Goal: Task Accomplishment & Management: Manage account settings

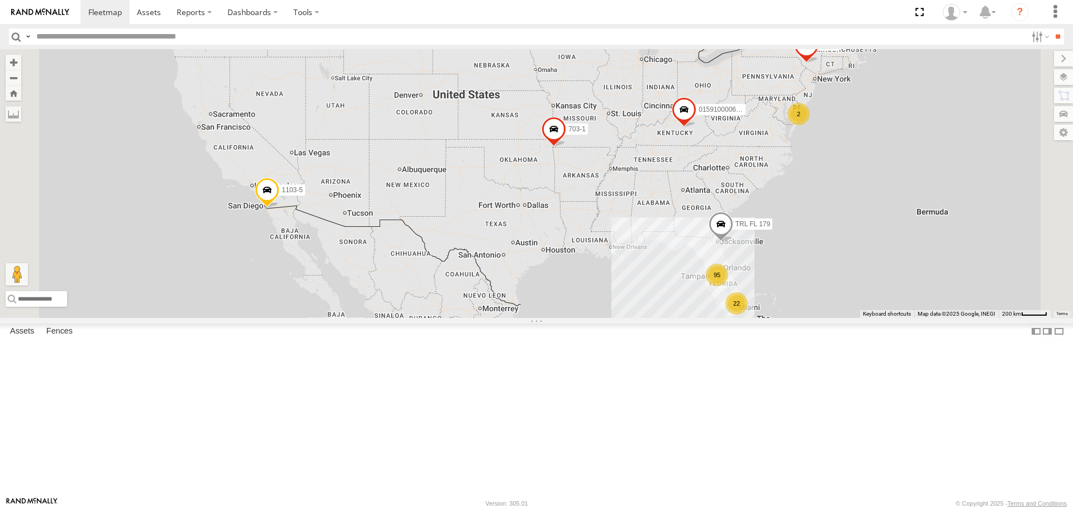
click at [43, 39] on input "text" at bounding box center [529, 37] width 995 height 16
click at [98, 33] on input "text" at bounding box center [529, 37] width 995 height 16
type input "*"
type input "***"
click at [1052, 29] on input "**" at bounding box center [1058, 37] width 13 height 16
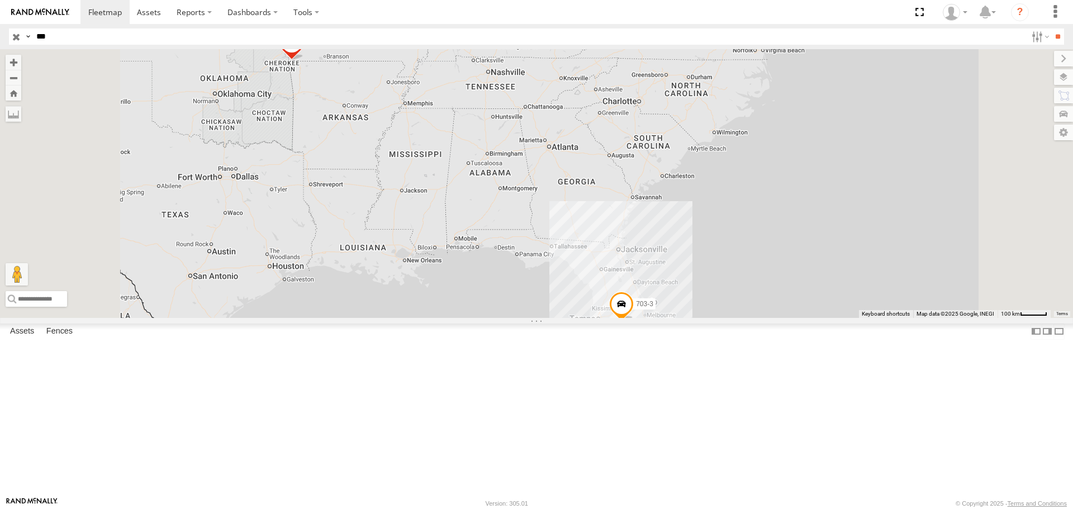
click at [981, 211] on div "703-2 703-3 703-1 TRL FL 171 703-2 All Assets 38.61787 , -75.26423 0 14:09:29 0…" at bounding box center [536, 183] width 1073 height 268
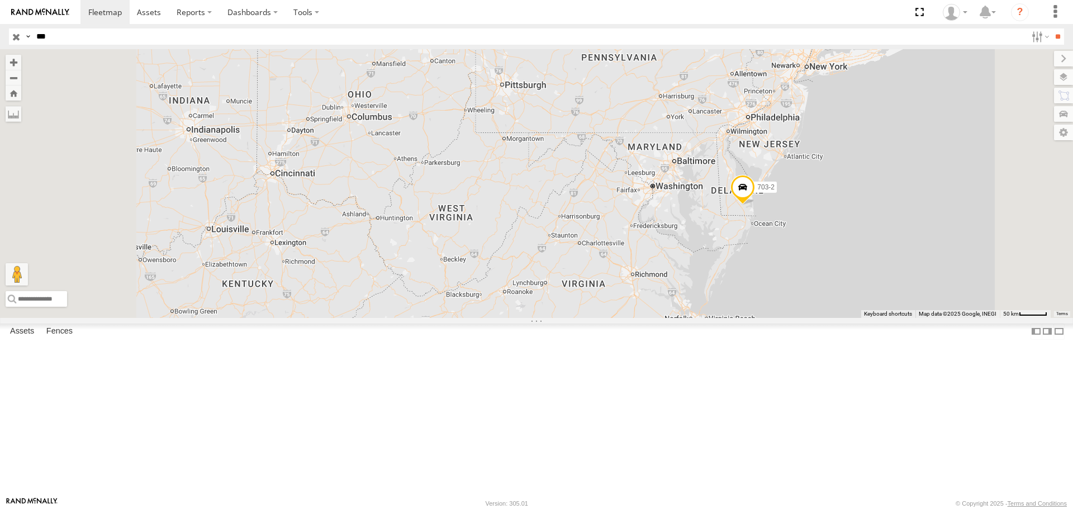
drag, startPoint x: 919, startPoint y: 165, endPoint x: 940, endPoint y: 506, distance: 341.6
click at [940, 506] on body at bounding box center [536, 254] width 1073 height 509
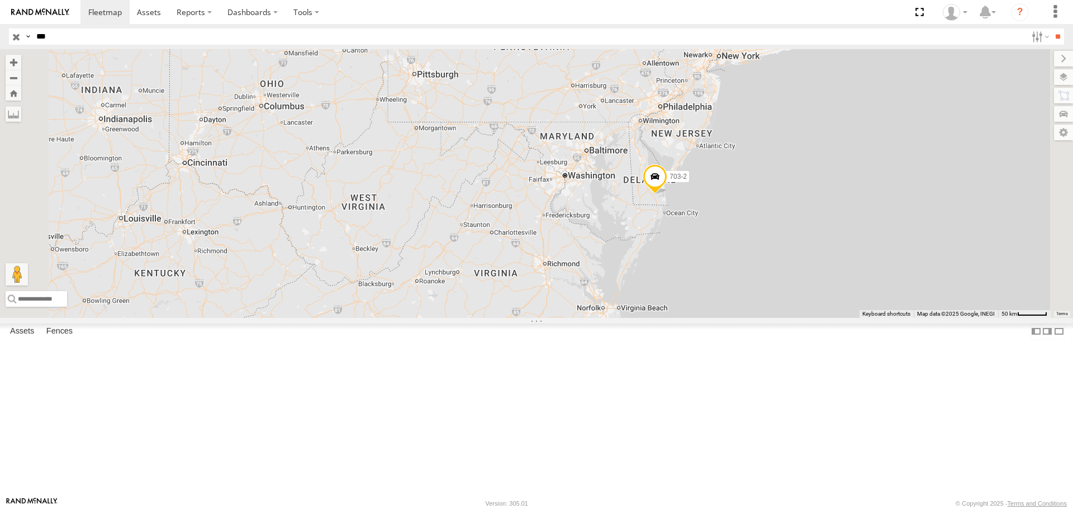
drag, startPoint x: 981, startPoint y: 328, endPoint x: 887, endPoint y: 318, distance: 94.4
click at [887, 318] on div "703-2 703-3 703-1 TRL FL 171" at bounding box center [536, 183] width 1073 height 268
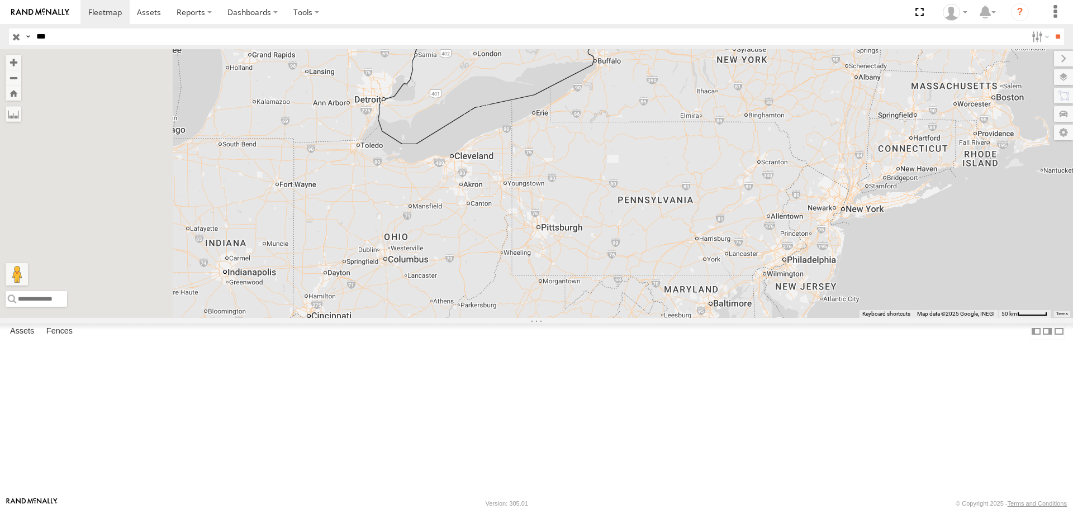
drag, startPoint x: 1062, startPoint y: 503, endPoint x: 1083, endPoint y: 453, distance: 54.6
click at [1073, 453] on html at bounding box center [536, 254] width 1073 height 509
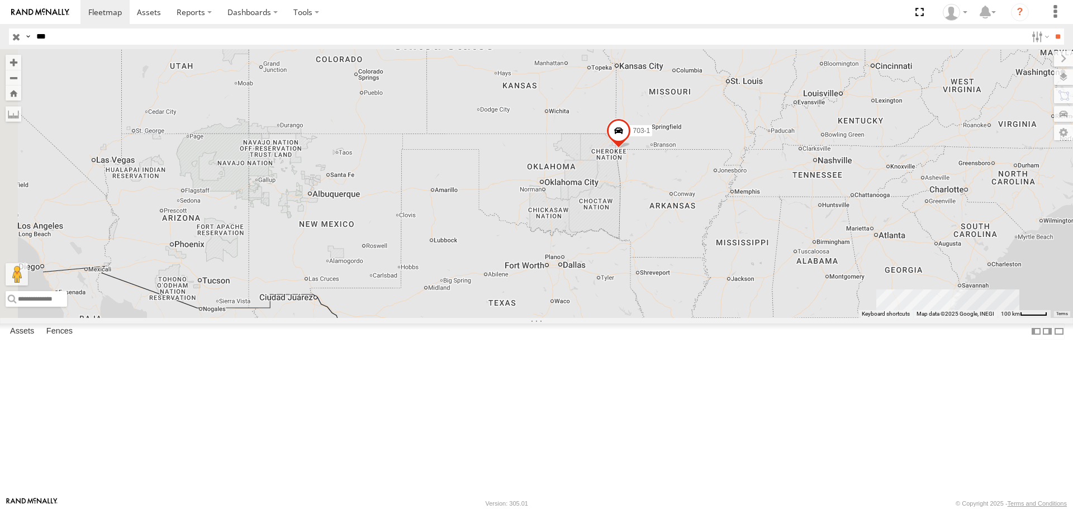
drag, startPoint x: 375, startPoint y: 286, endPoint x: 705, endPoint y: 374, distance: 341.5
click at [705, 318] on div "703-2 703-3 703-1 TRL FL 171" at bounding box center [536, 183] width 1073 height 268
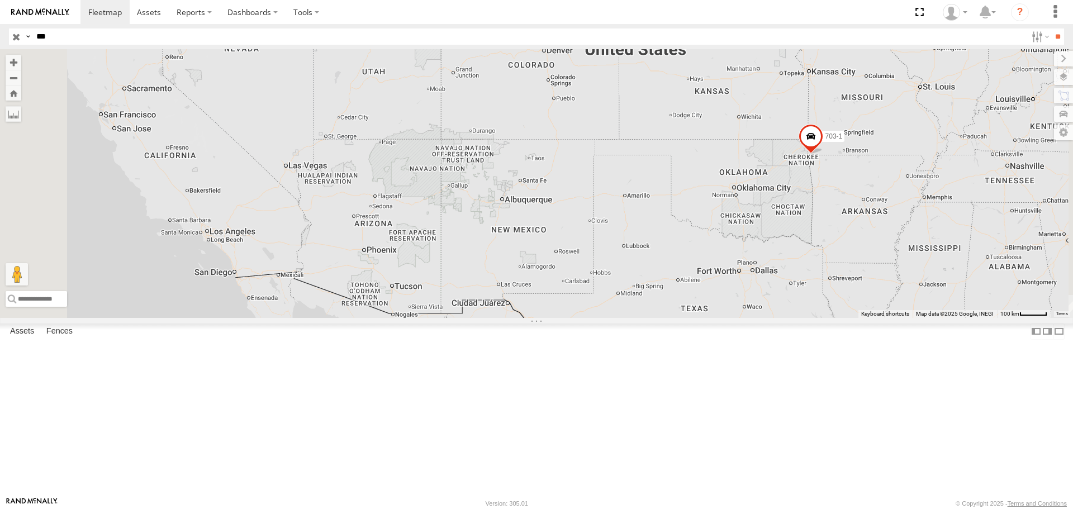
click at [17, 38] on input "button" at bounding box center [16, 37] width 15 height 16
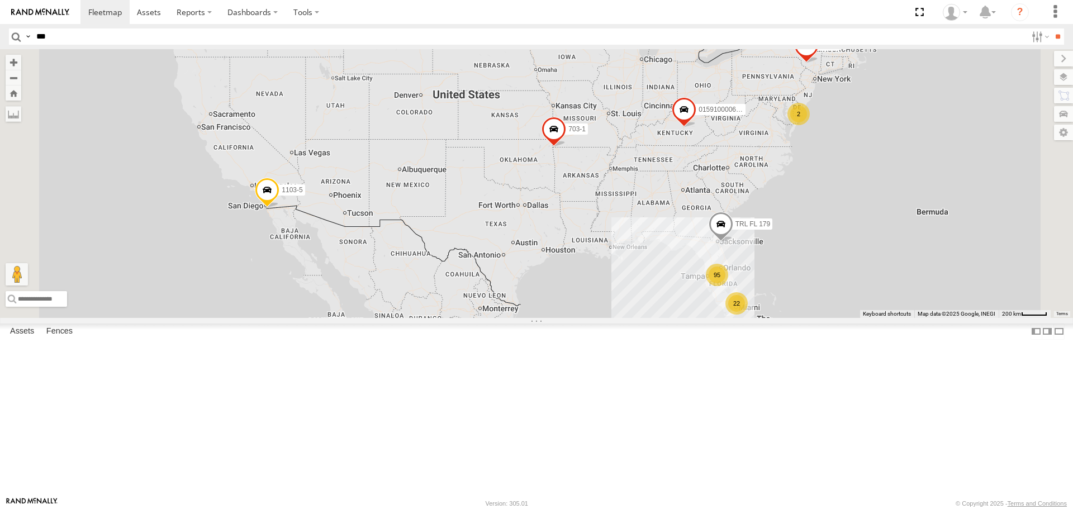
click at [280, 209] on span at bounding box center [267, 193] width 25 height 30
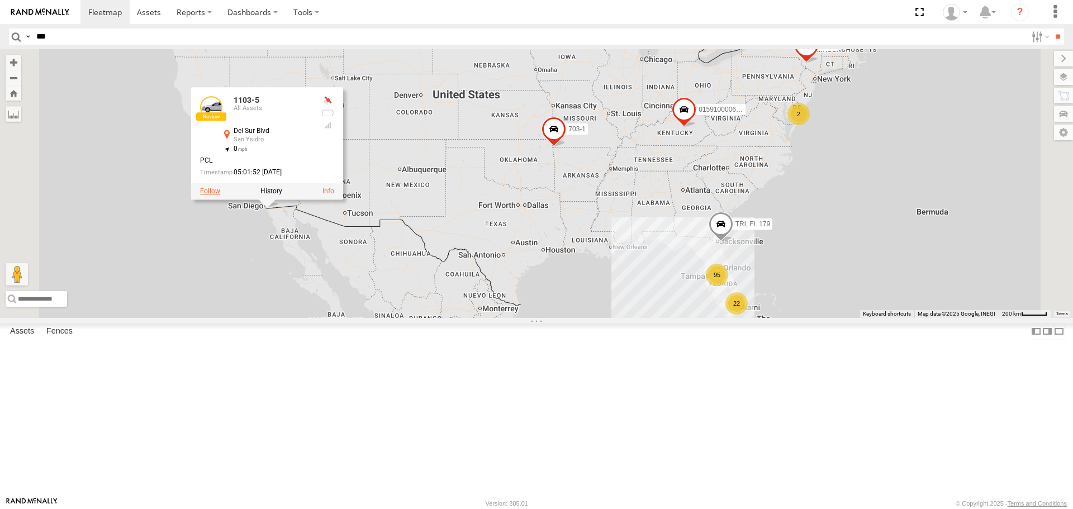
click at [220, 196] on label at bounding box center [210, 192] width 20 height 8
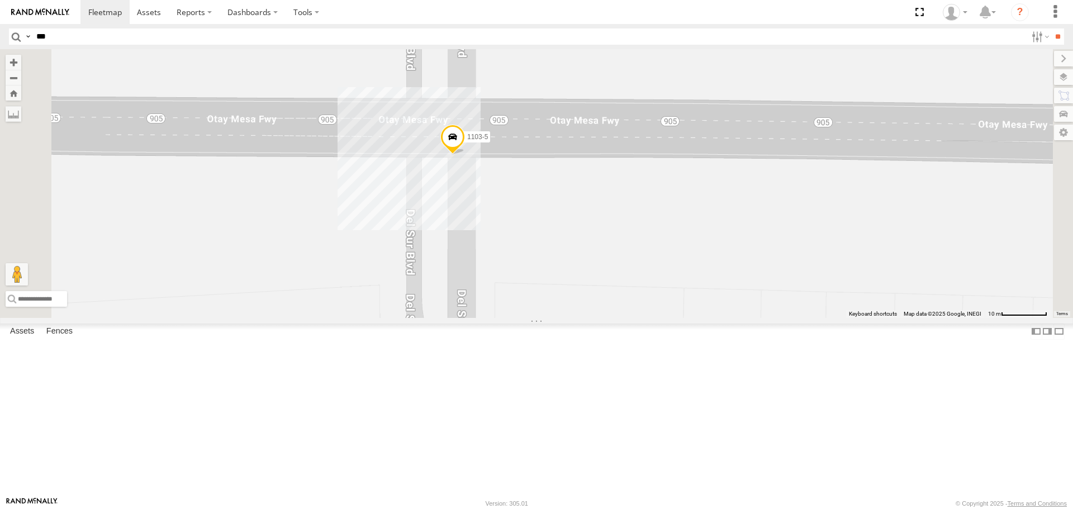
drag, startPoint x: 569, startPoint y: 266, endPoint x: 636, endPoint y: 296, distance: 73.6
click at [636, 297] on div "1103-5" at bounding box center [536, 183] width 1073 height 268
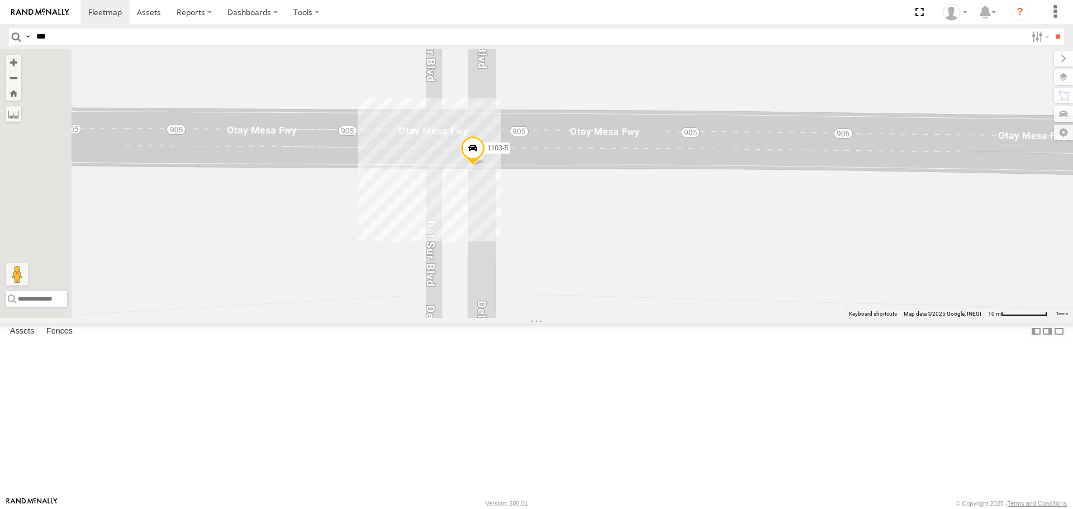
click at [485, 166] on span at bounding box center [473, 151] width 25 height 30
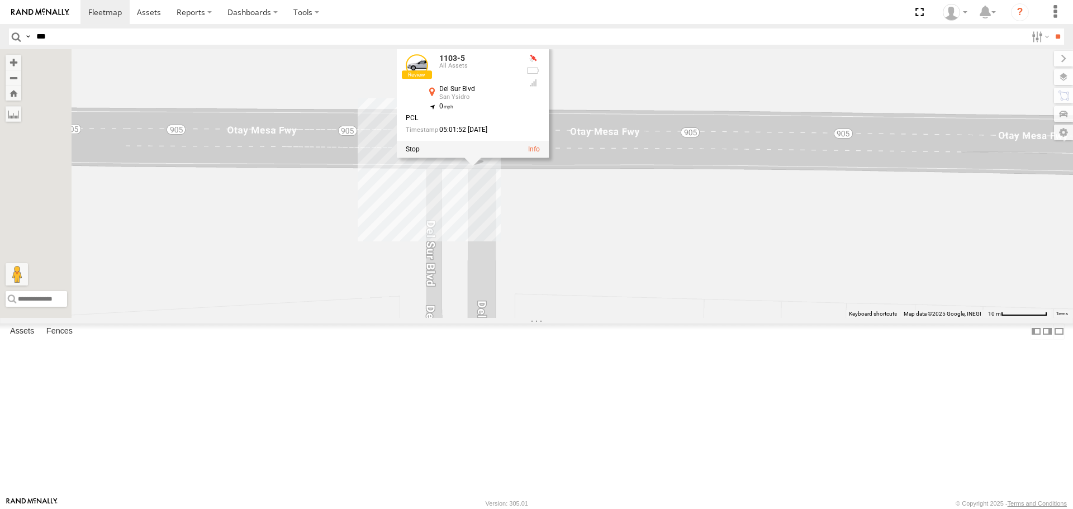
click at [13, 11] on img at bounding box center [40, 12] width 58 height 8
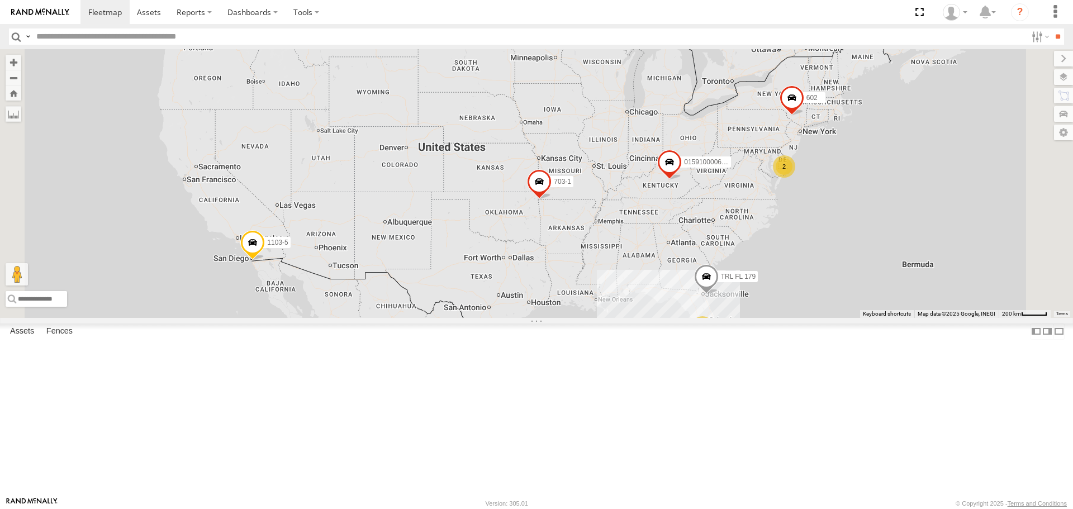
drag, startPoint x: 793, startPoint y: 249, endPoint x: 778, endPoint y: 303, distance: 55.6
click at [778, 303] on div "015910000671878 1103-5 703-1 95 22 2 TRL FL 179 602" at bounding box center [536, 183] width 1073 height 268
click at [0, 0] on span at bounding box center [0, 0] width 0 height 0
click at [61, 340] on label "Fences" at bounding box center [59, 332] width 37 height 16
click at [25, 340] on label "Assets" at bounding box center [21, 332] width 35 height 16
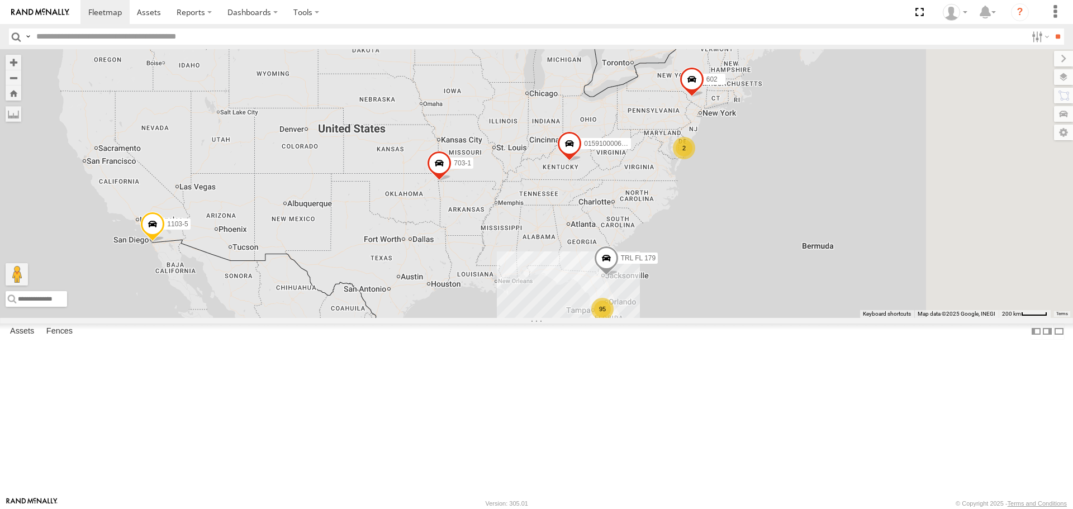
drag, startPoint x: 977, startPoint y: 199, endPoint x: 746, endPoint y: 222, distance: 231.5
click at [774, 234] on div "95 22 2 015910000671878 1103-5 TRL FL 179 602 703-1" at bounding box center [536, 183] width 1073 height 268
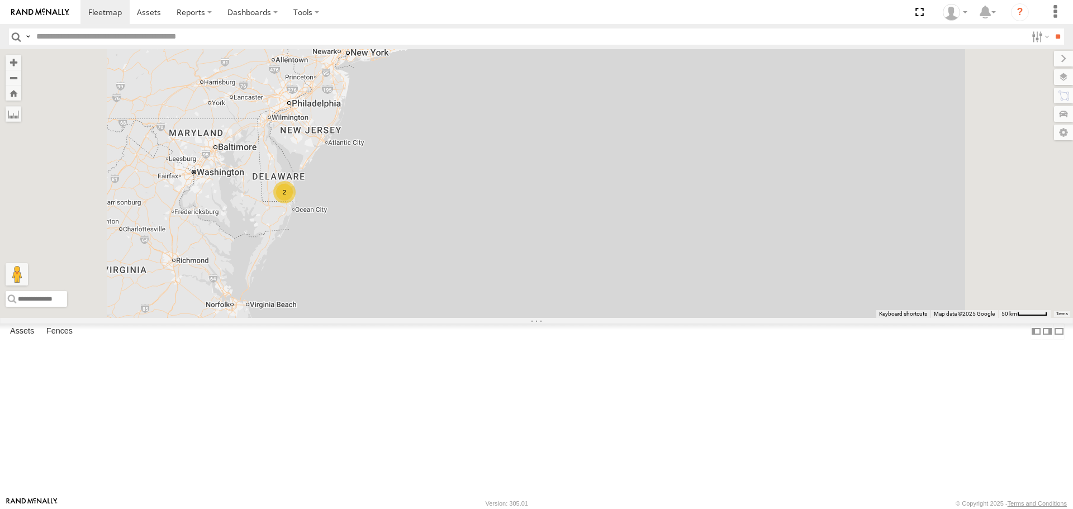
drag, startPoint x: 444, startPoint y: 333, endPoint x: 532, endPoint y: 319, distance: 88.9
click at [530, 318] on div "015910000671878 1103-5 TRL FL 179 602 703-1 2" at bounding box center [536, 183] width 1073 height 268
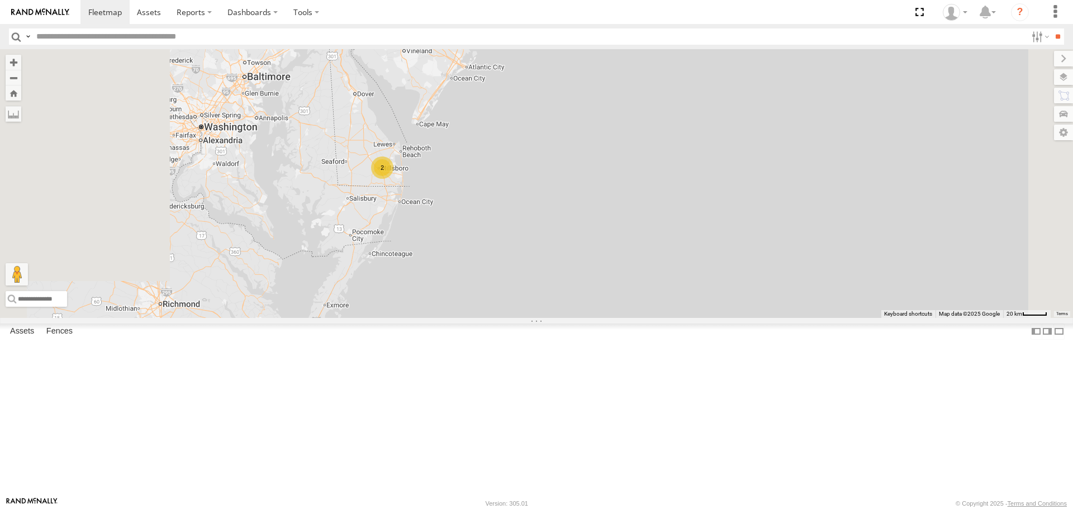
drag, startPoint x: 556, startPoint y: 248, endPoint x: 626, endPoint y: 253, distance: 70.7
click at [626, 253] on div "015910000671878 1103-5 TRL FL 179 602 703-1 2" at bounding box center [536, 183] width 1073 height 268
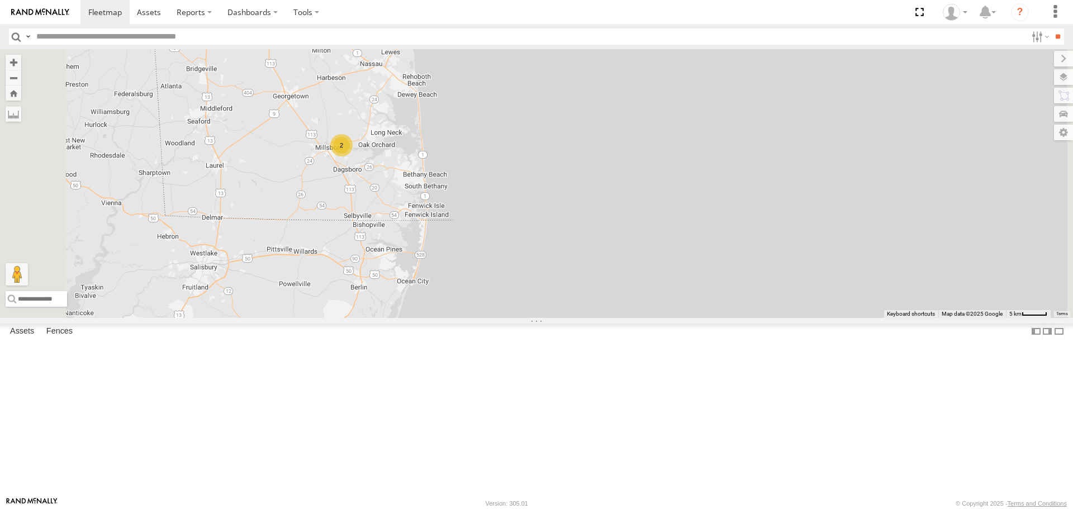
drag, startPoint x: 563, startPoint y: 249, endPoint x: 625, endPoint y: 239, distance: 62.9
click at [625, 239] on div "015910000671878 1103-5 TRL FL 179 602 703-1 2" at bounding box center [536, 183] width 1073 height 268
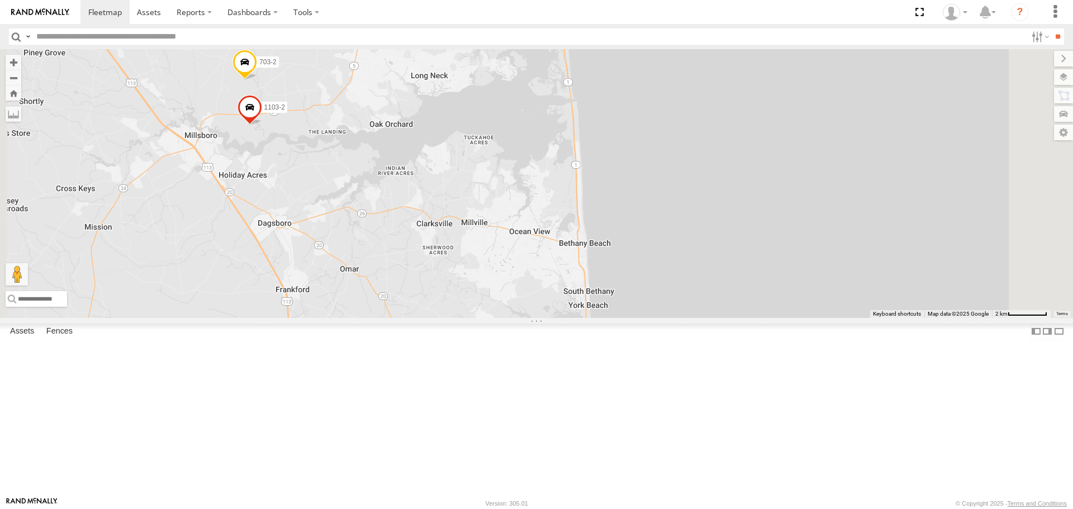
click at [257, 81] on span at bounding box center [245, 65] width 25 height 30
click at [415, 248] on div "015910000671878 1103-5 TRL FL 179 602 703-1 1103-2 703-2 703-2 All Assets 38.61…" at bounding box center [536, 183] width 1073 height 268
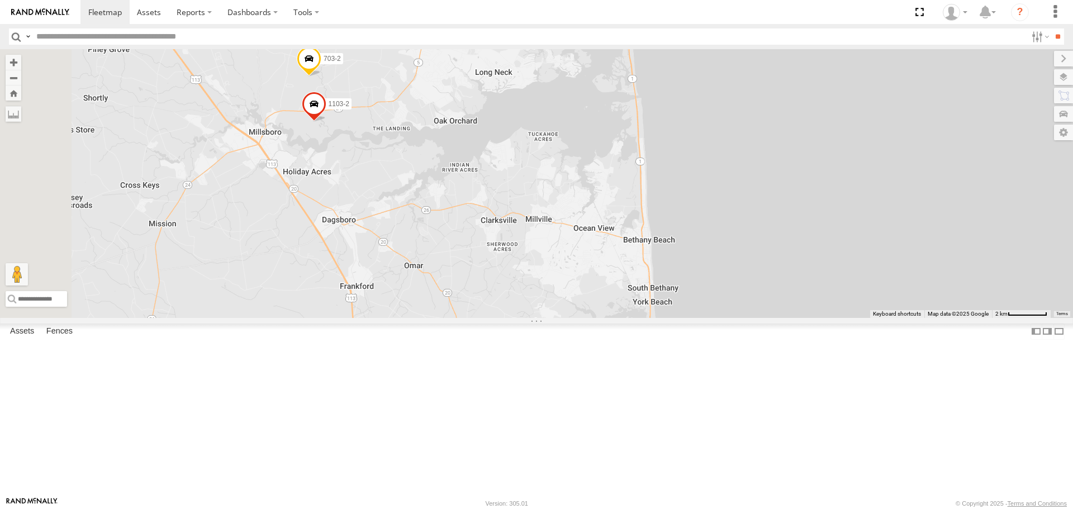
drag, startPoint x: 415, startPoint y: 248, endPoint x: 467, endPoint y: 238, distance: 53.0
click at [482, 245] on div "015910000671878 1103-5 TRL FL 179 602 703-1 1103-2 703-2" at bounding box center [536, 183] width 1073 height 268
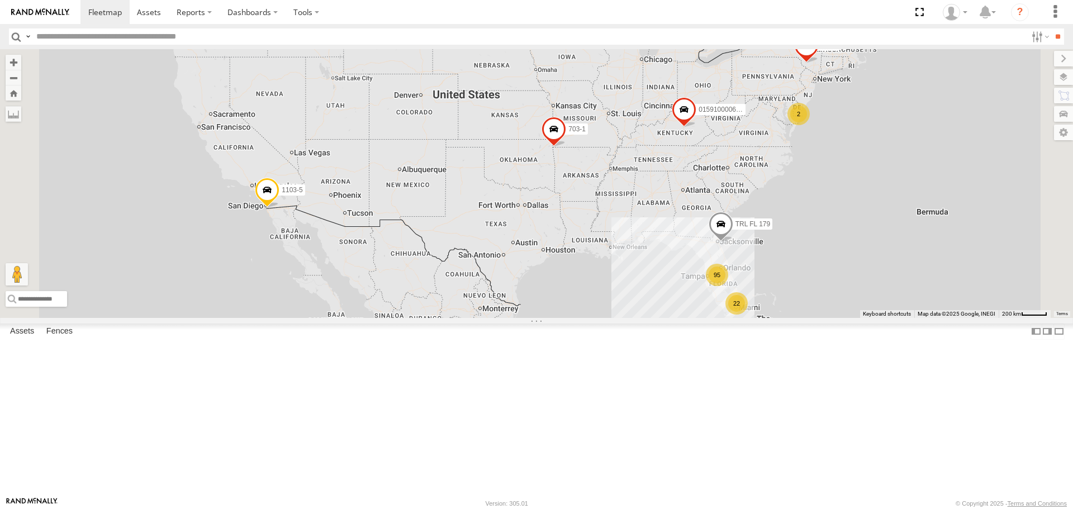
click at [45, 9] on img at bounding box center [40, 12] width 58 height 8
click at [116, 15] on span at bounding box center [105, 12] width 34 height 11
click at [985, 12] on icon at bounding box center [986, 12] width 20 height 14
click at [953, 18] on icon at bounding box center [951, 12] width 17 height 17
click at [917, 59] on span at bounding box center [904, 60] width 36 height 11
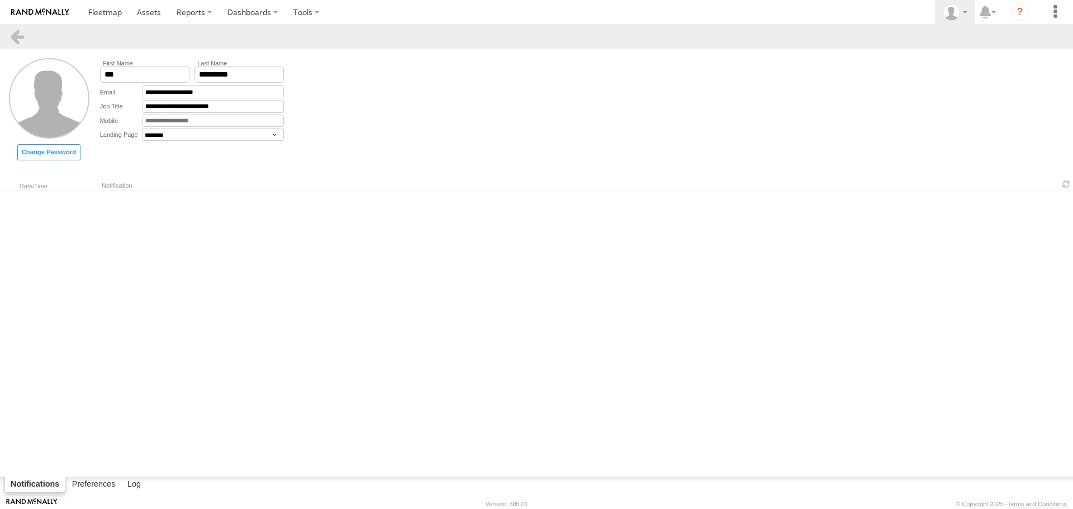
select select "********"
click at [1056, 8] on label at bounding box center [1055, 12] width 25 height 24
click at [996, 19] on icon at bounding box center [986, 12] width 20 height 14
click at [1023, 15] on icon "?" at bounding box center [1020, 12] width 18 height 18
